Goal: Book appointment/travel/reservation

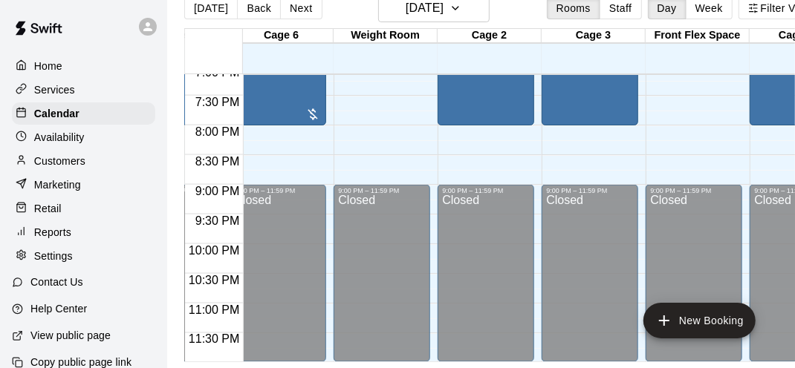
scroll to position [0, 563]
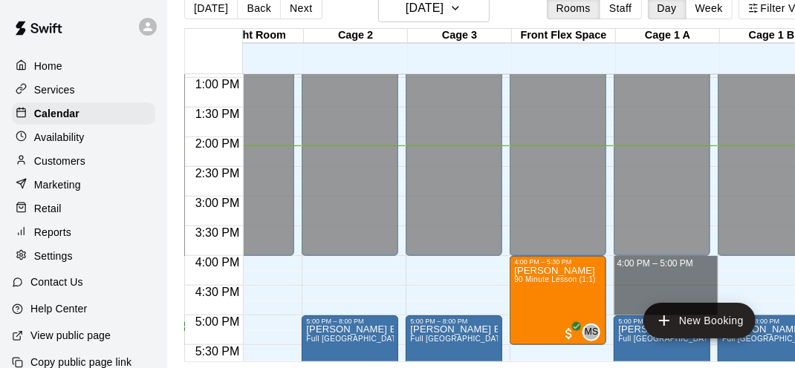
drag, startPoint x: 669, startPoint y: 246, endPoint x: 674, endPoint y: 295, distance: 49.3
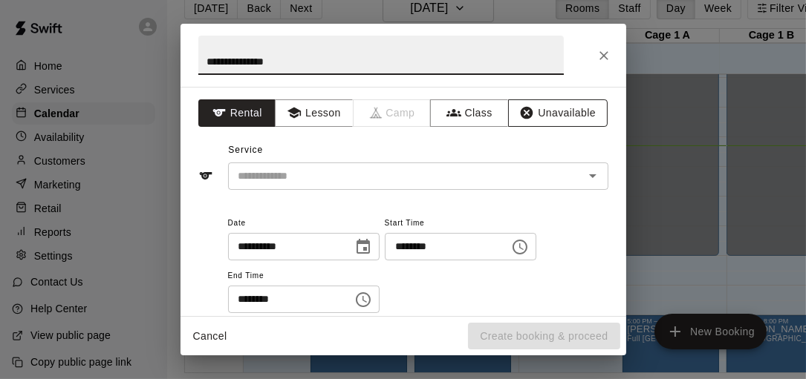
type input "**********"
click at [523, 117] on icon "button" at bounding box center [526, 112] width 15 height 15
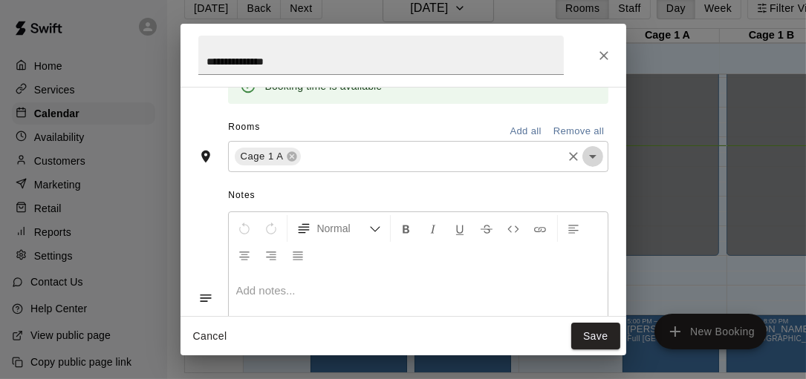
click at [584, 152] on icon "Open" at bounding box center [593, 157] width 18 height 18
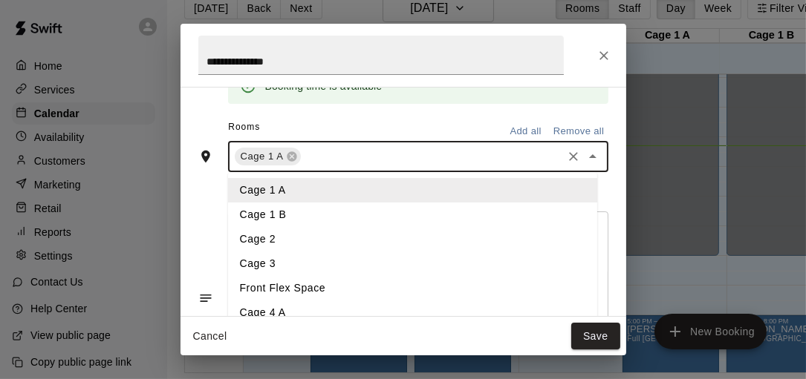
click at [372, 209] on li "Cage 1 B" at bounding box center [412, 215] width 369 height 25
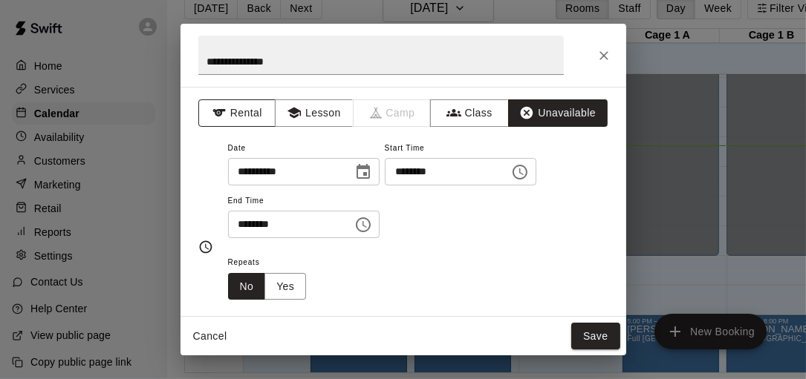
click at [245, 110] on button "Rental" at bounding box center [237, 112] width 78 height 27
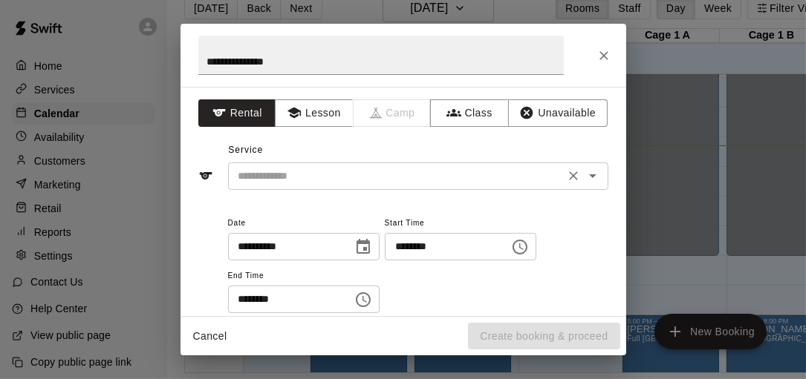
click at [334, 176] on input "text" at bounding box center [395, 176] width 327 height 19
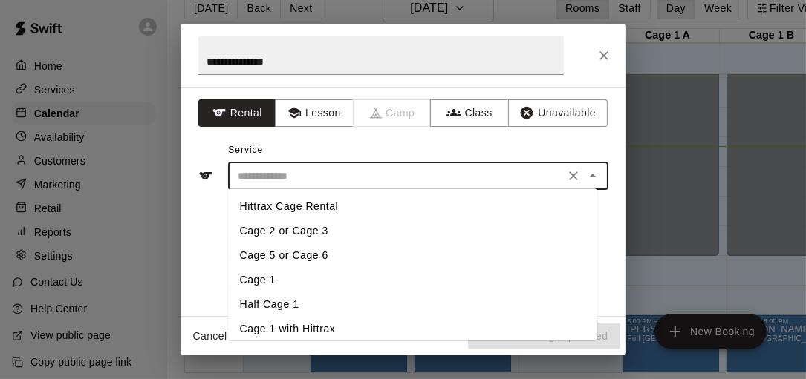
click at [257, 281] on li "Cage 1" at bounding box center [412, 280] width 369 height 25
type input "******"
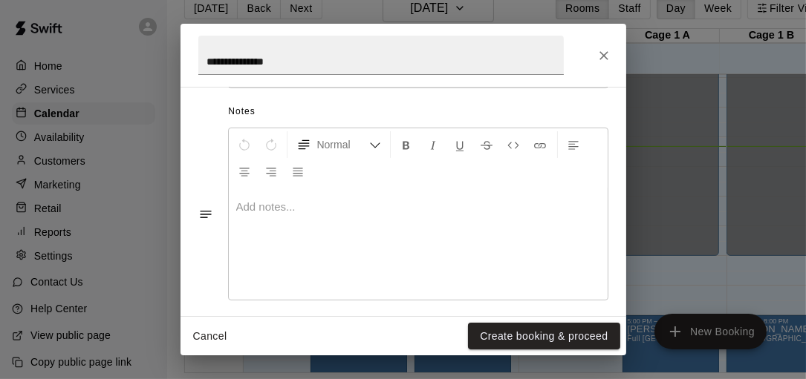
scroll to position [420, 0]
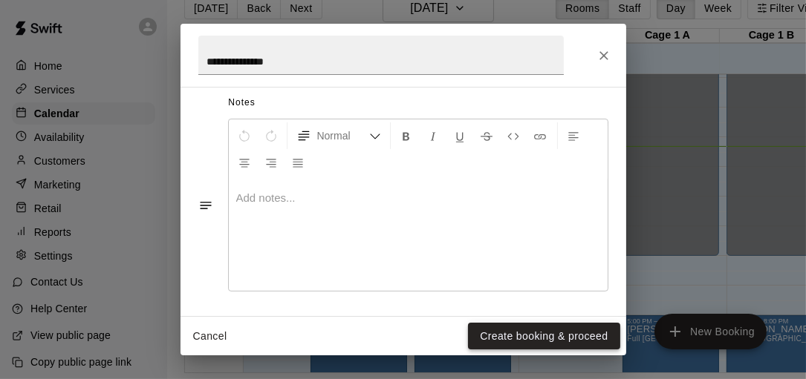
click at [533, 338] on button "Create booking & proceed" at bounding box center [543, 336] width 151 height 27
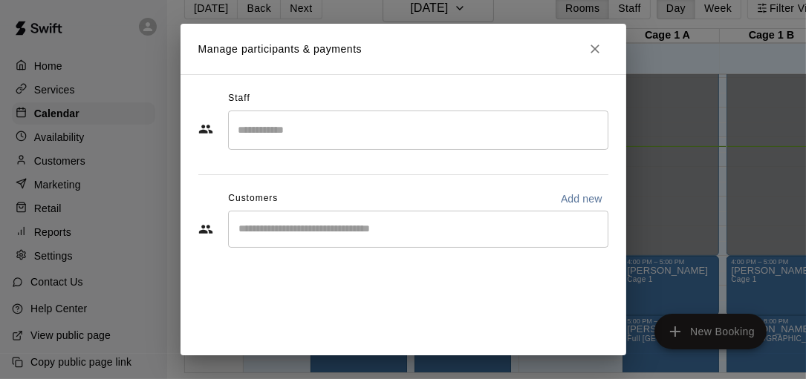
click at [423, 127] on input "Search staff" at bounding box center [418, 130] width 367 height 26
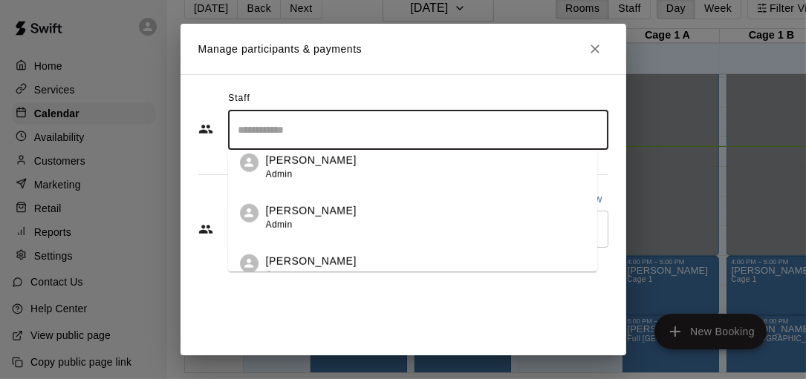
scroll to position [1488, 0]
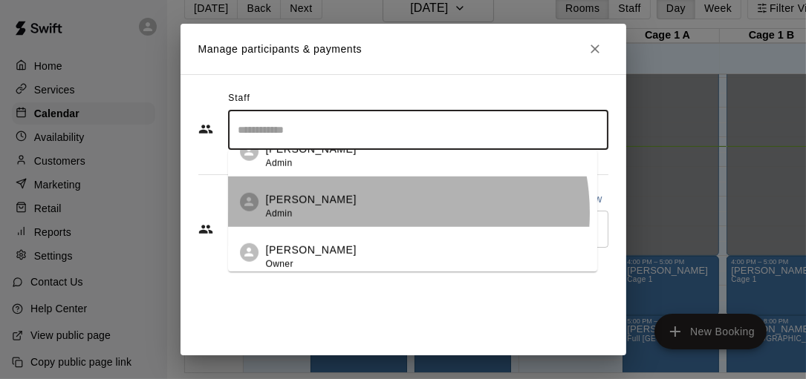
click at [375, 213] on div "[PERSON_NAME] Admin" at bounding box center [425, 206] width 319 height 29
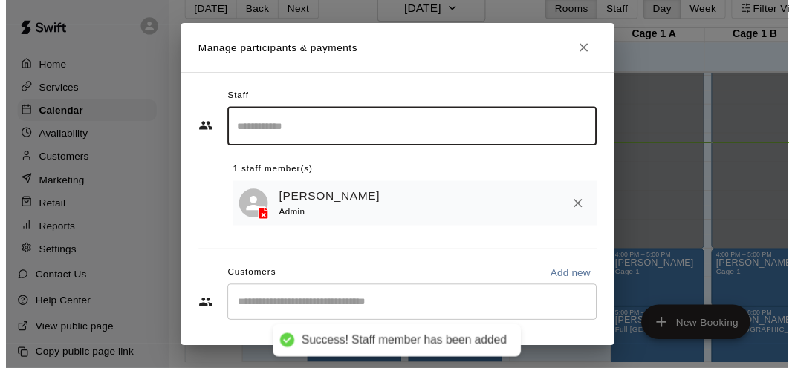
scroll to position [54, 0]
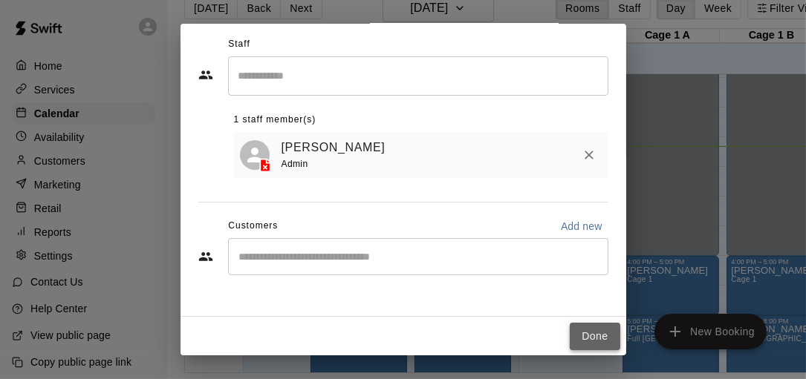
click at [580, 344] on button "Done" at bounding box center [595, 336] width 50 height 27
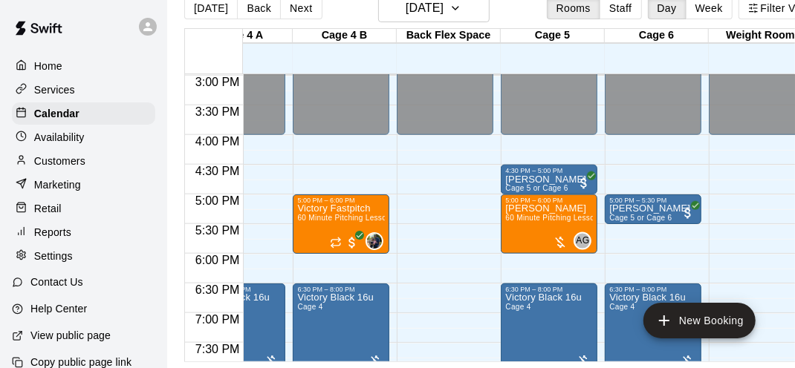
scroll to position [0, 49]
